Goal: Information Seeking & Learning: Learn about a topic

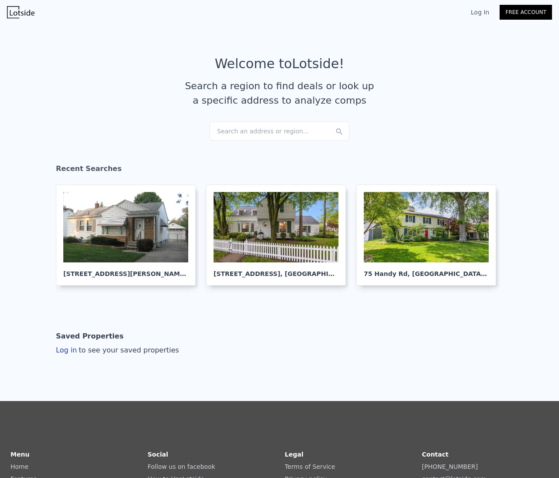
click at [253, 122] on div "Search an address or region..." at bounding box center [280, 131] width 140 height 19
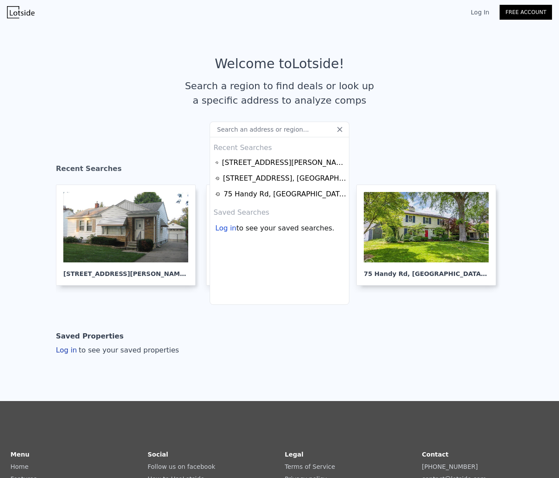
click at [252, 134] on input "text" at bounding box center [280, 130] width 140 height 16
type input "[STREET_ADDRESS]"
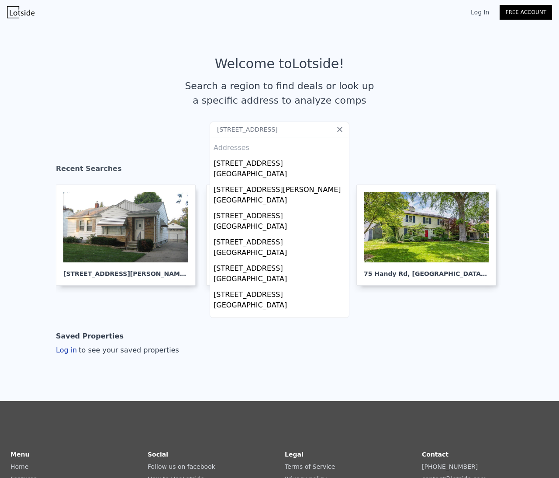
click at [264, 166] on div "[STREET_ADDRESS]" at bounding box center [281, 162] width 135 height 14
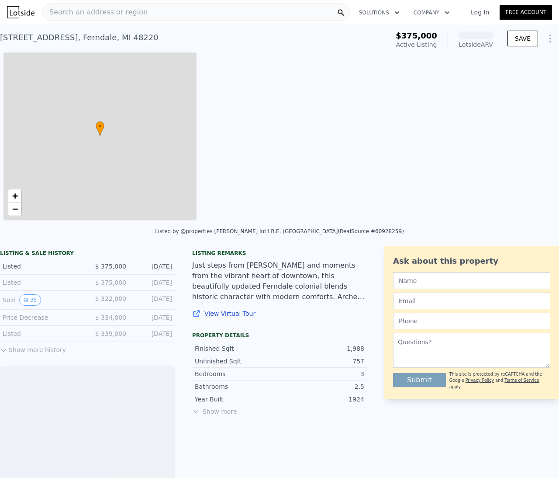
scroll to position [0, 3]
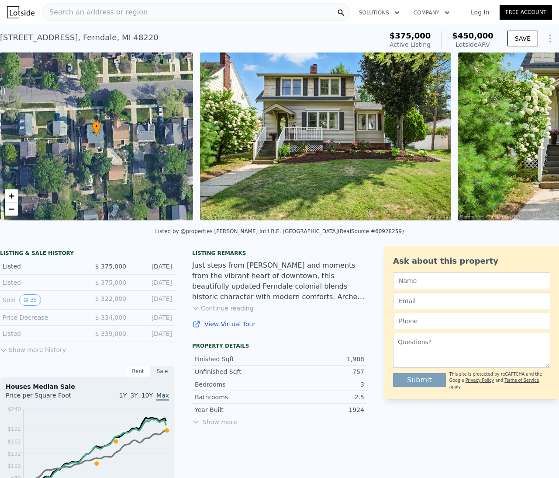
click at [14, 352] on button "Show more history" at bounding box center [33, 348] width 66 height 12
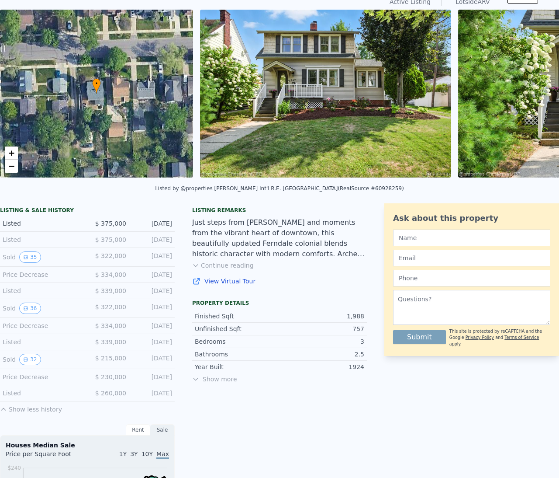
scroll to position [43, 0]
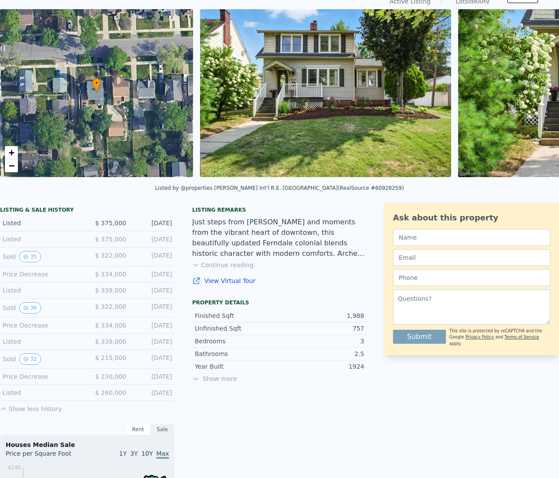
click at [32, 363] on button "32" at bounding box center [29, 358] width 21 height 11
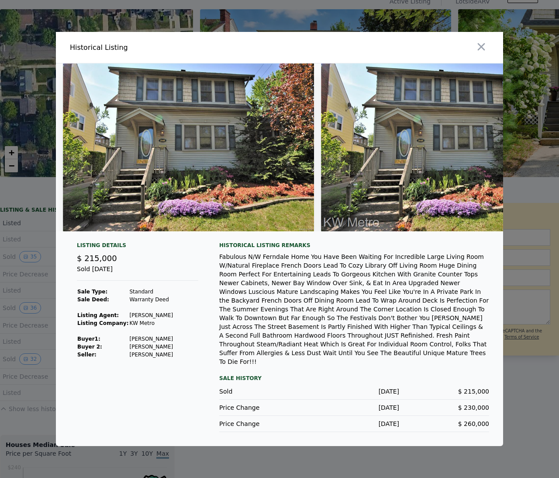
scroll to position [0, 0]
click at [213, 169] on img at bounding box center [188, 147] width 251 height 168
click at [257, 203] on img at bounding box center [188, 147] width 251 height 168
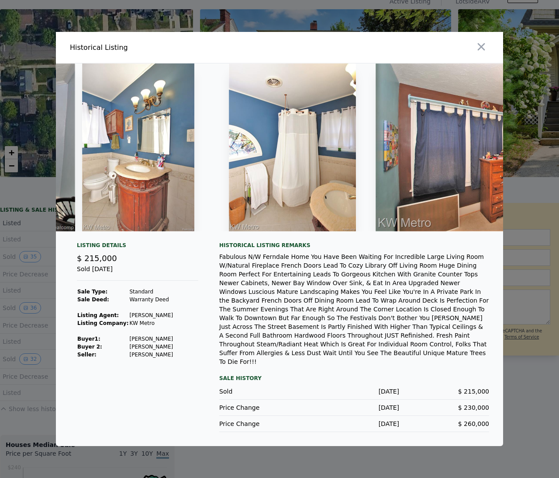
scroll to position [0, 2668]
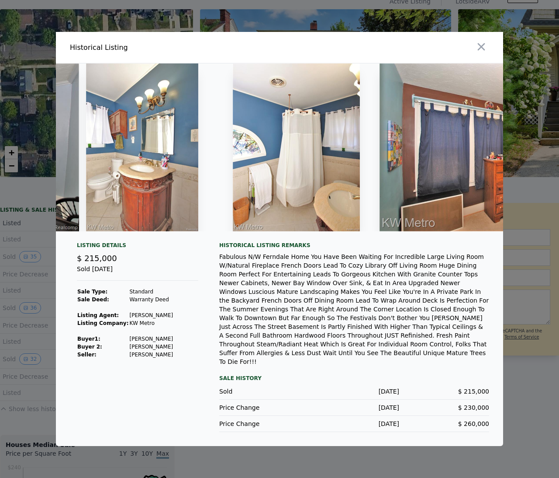
click at [291, 170] on img at bounding box center [296, 147] width 127 height 168
click at [305, 144] on img at bounding box center [296, 147] width 127 height 168
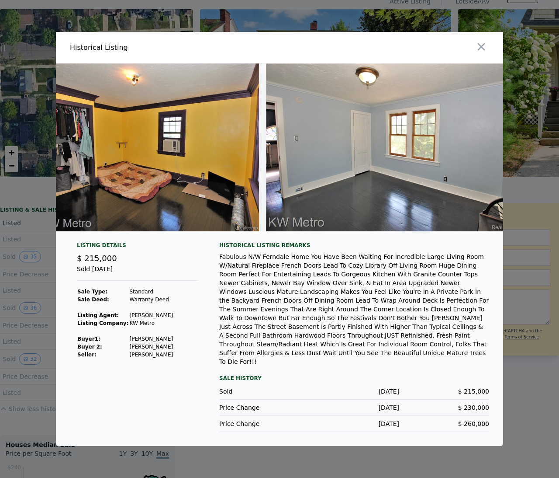
scroll to position [0, 2230]
click at [482, 53] on icon "button" at bounding box center [482, 47] width 12 height 12
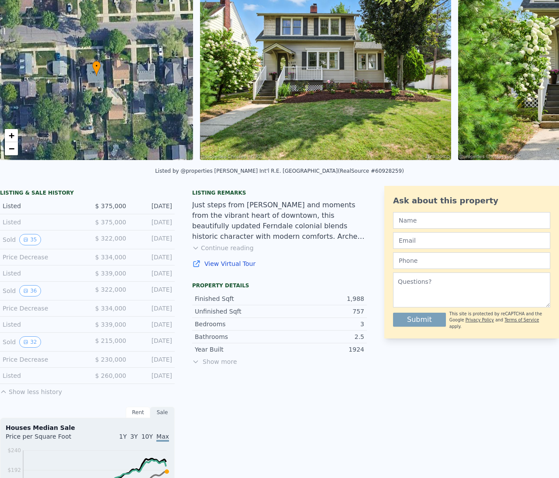
scroll to position [61, 0]
click at [38, 343] on button "32" at bounding box center [29, 341] width 21 height 11
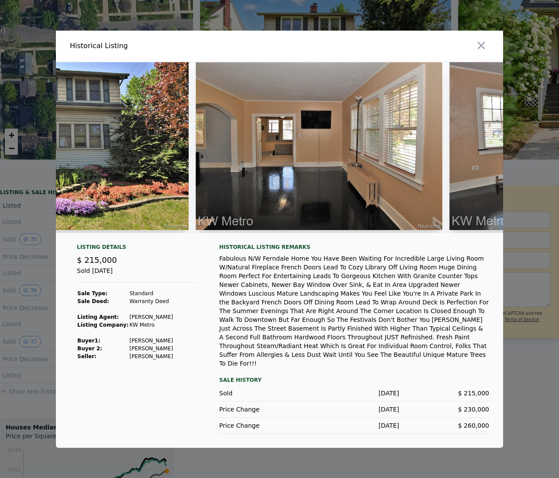
scroll to position [0, 650]
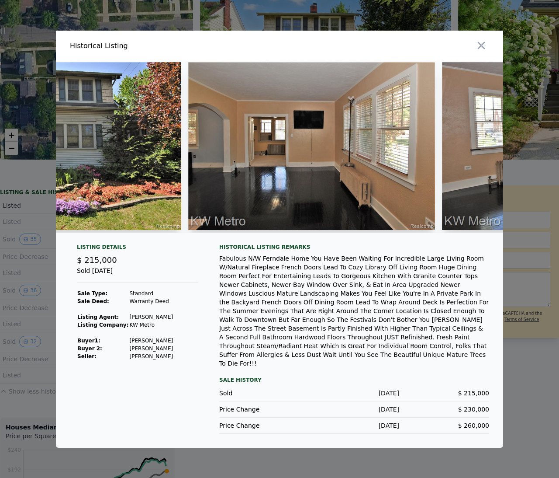
click at [38, 312] on div at bounding box center [279, 239] width 559 height 478
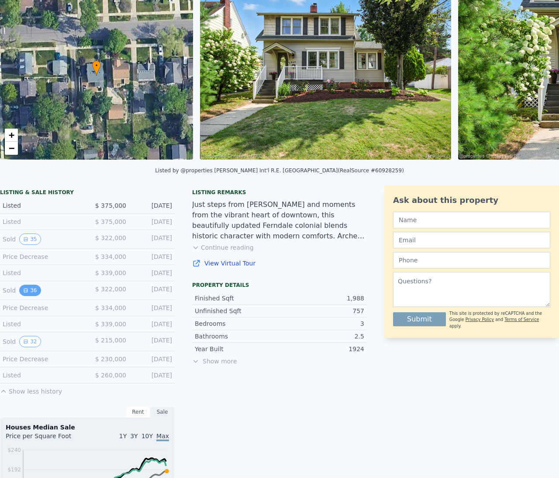
click at [35, 290] on button "36" at bounding box center [29, 290] width 21 height 11
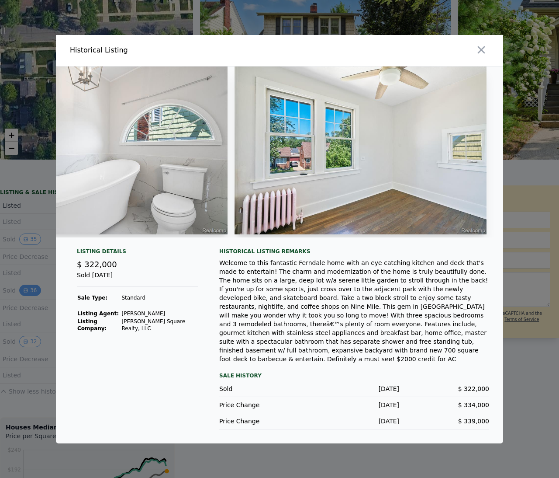
scroll to position [0, 4046]
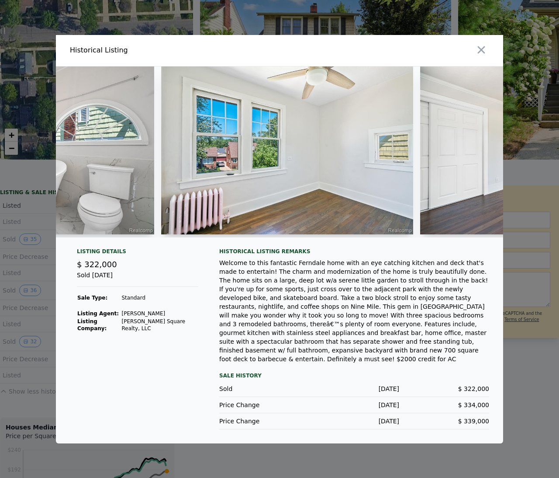
click at [36, 351] on div at bounding box center [279, 239] width 559 height 478
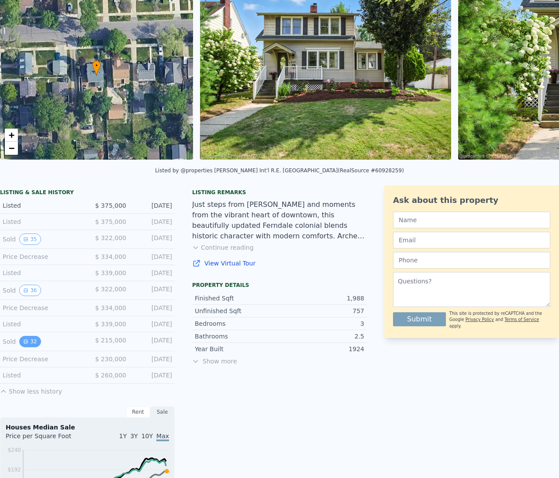
click at [30, 343] on button "32" at bounding box center [29, 341] width 21 height 11
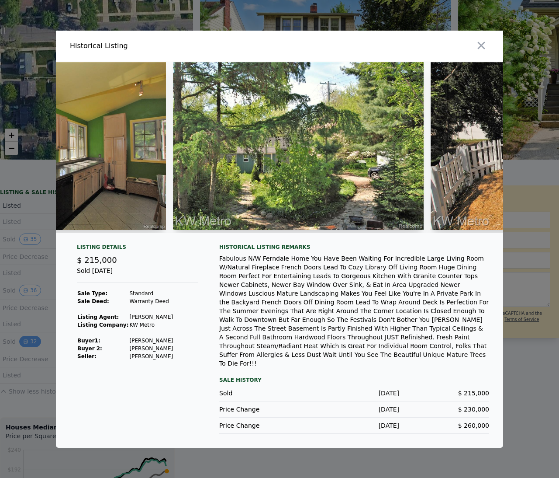
scroll to position [0, 4794]
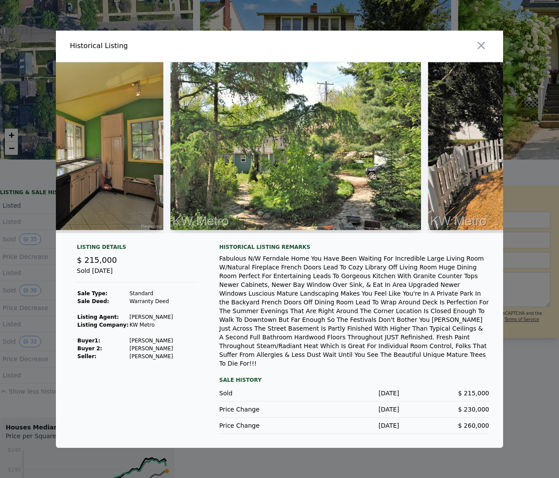
click at [391, 228] on img at bounding box center [295, 146] width 251 height 168
click at [404, 221] on img at bounding box center [295, 146] width 251 height 168
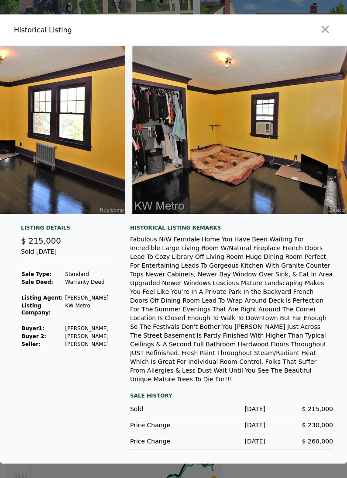
scroll to position [0, 2083]
